Goal: Task Accomplishment & Management: Manage account settings

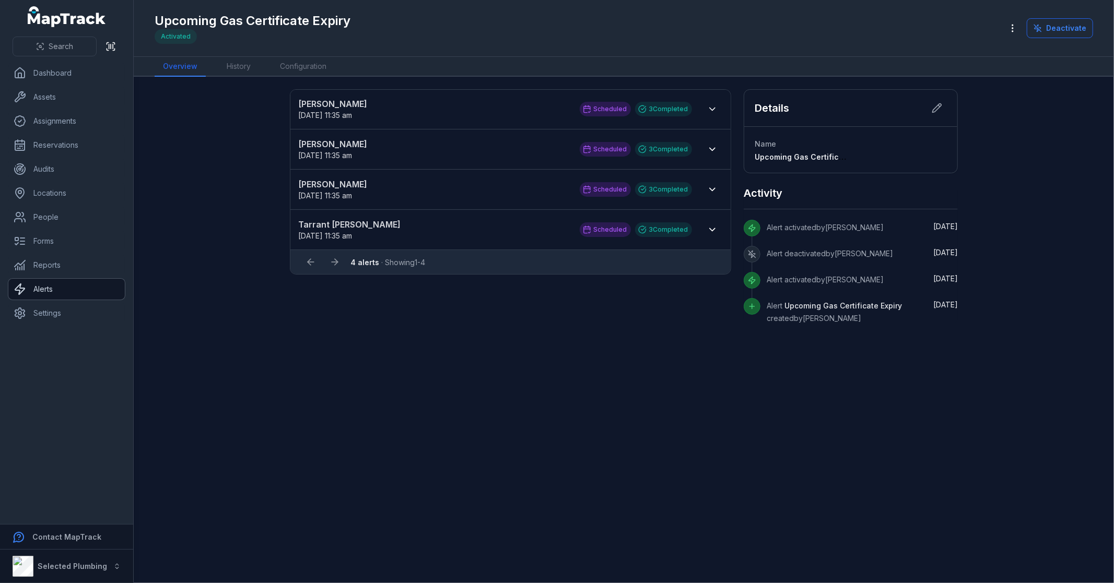
click at [35, 284] on link "Alerts" at bounding box center [66, 289] width 116 height 21
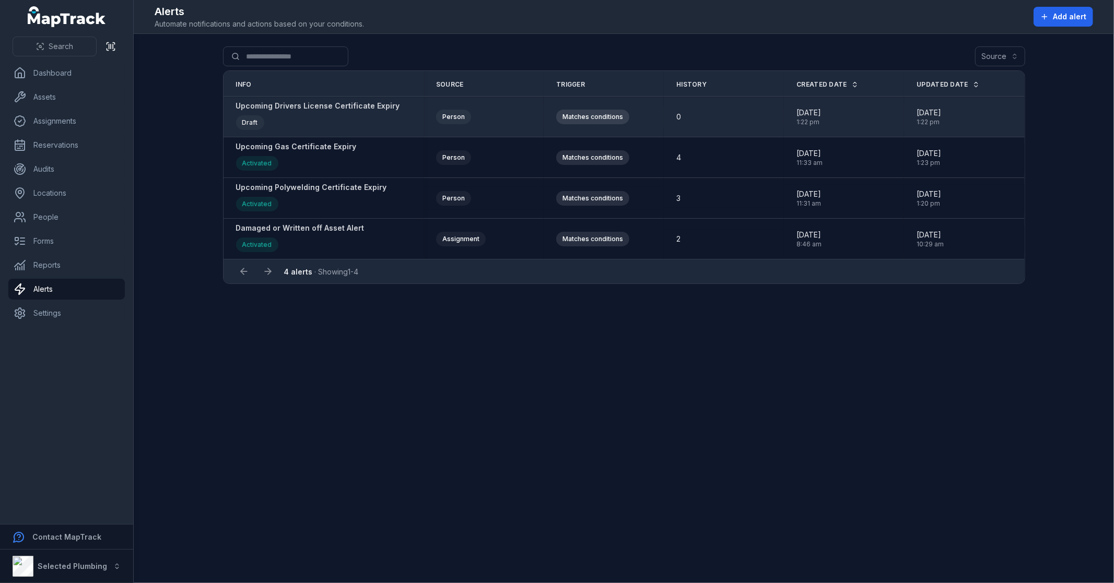
click at [286, 107] on strong "Upcoming Drivers License Certificate Expiry" at bounding box center [318, 106] width 164 height 10
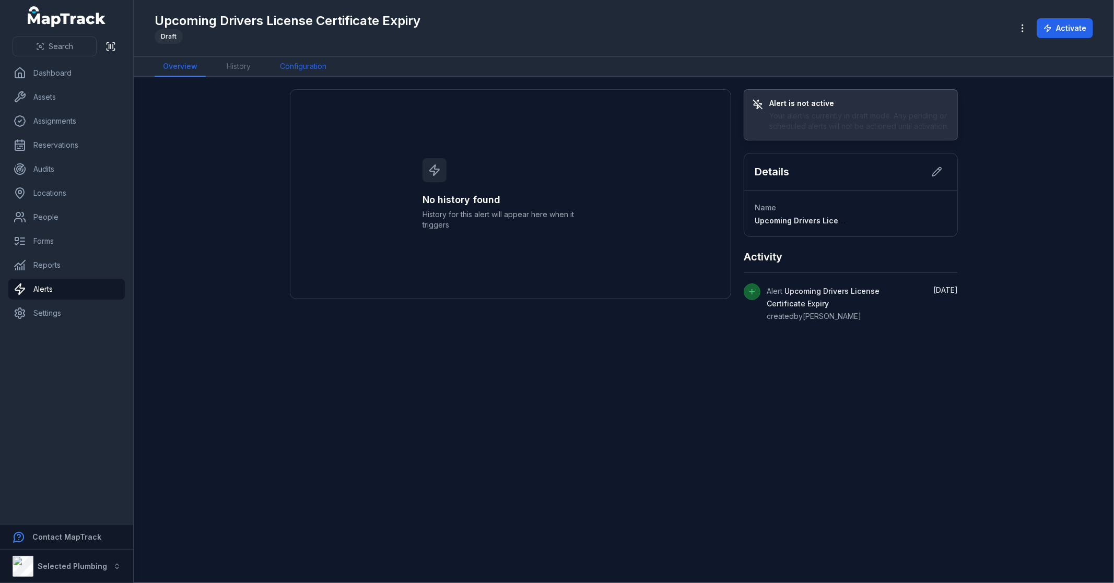
click at [319, 70] on link "Configuration" at bounding box center [303, 67] width 63 height 20
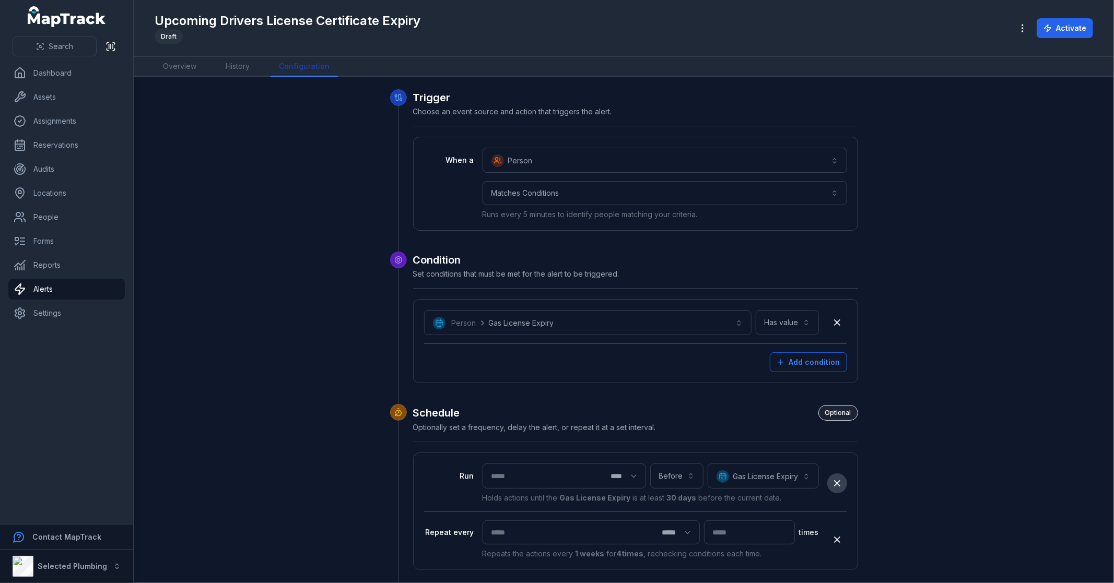
scroll to position [116, 0]
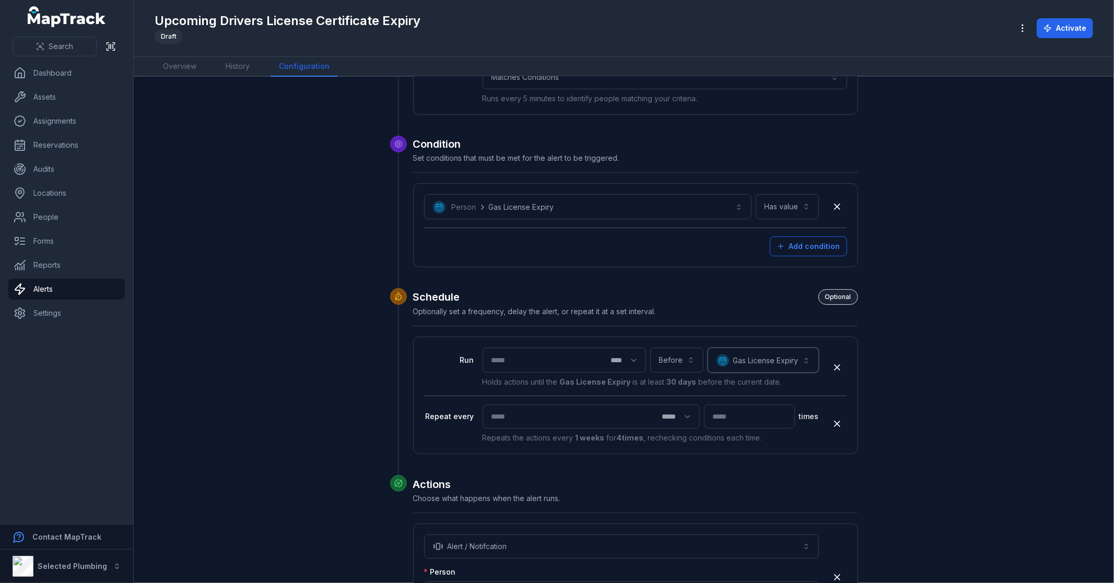
click at [757, 358] on button "**********" at bounding box center [763, 360] width 111 height 25
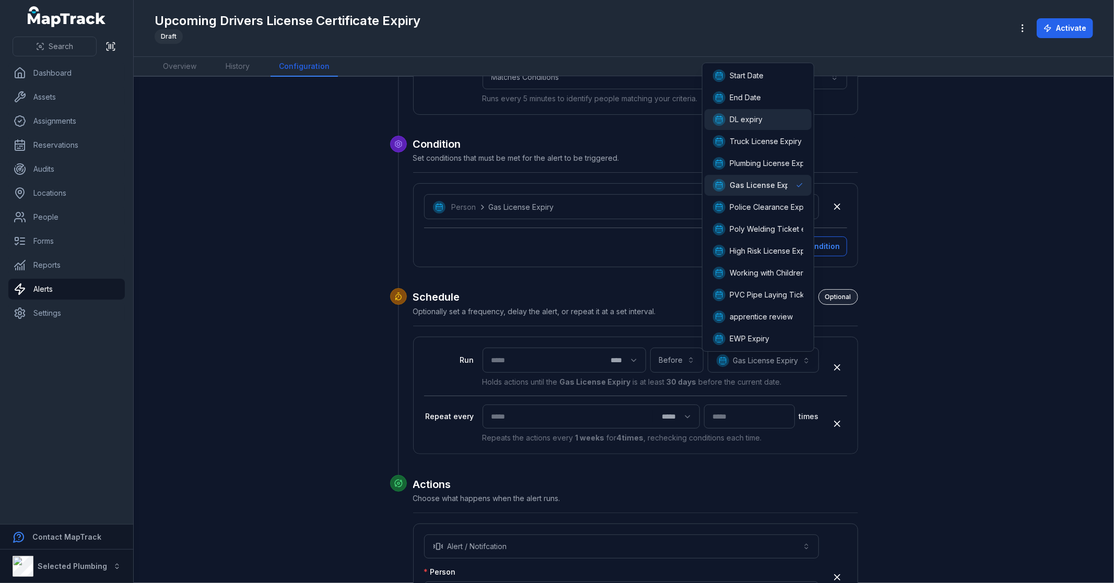
click at [765, 121] on div "DL expiry" at bounding box center [758, 119] width 90 height 13
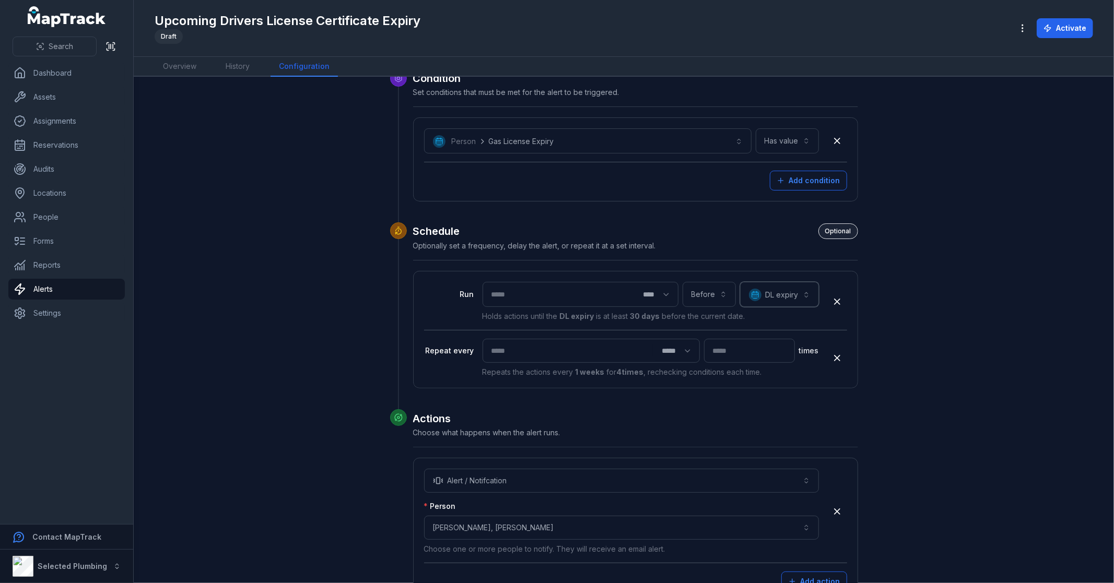
scroll to position [259, 0]
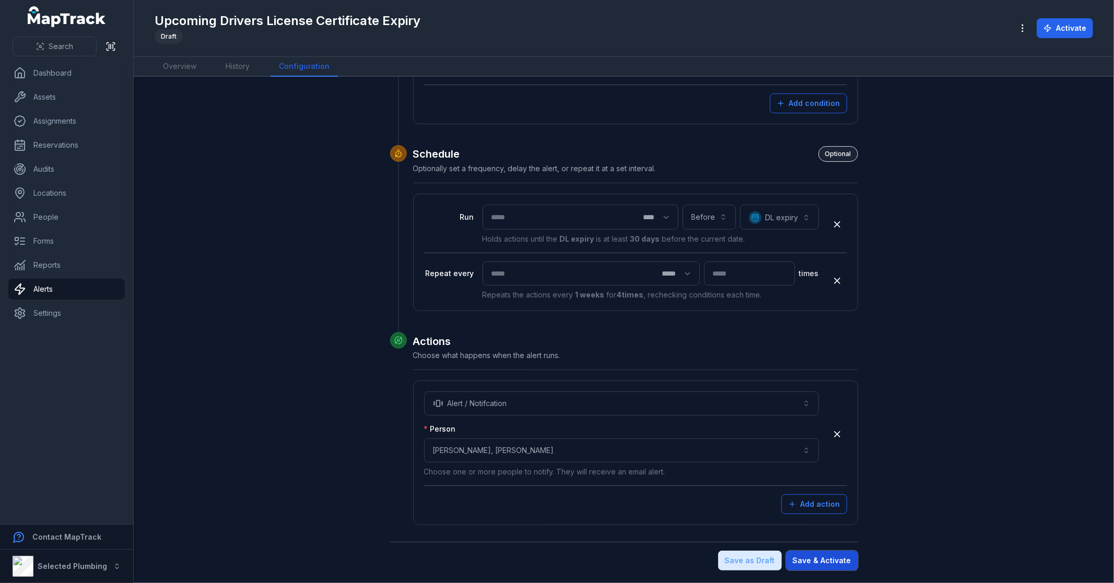
click at [816, 558] on button "Save & Activate" at bounding box center [822, 561] width 72 height 20
